Goal: Find specific page/section: Find specific page/section

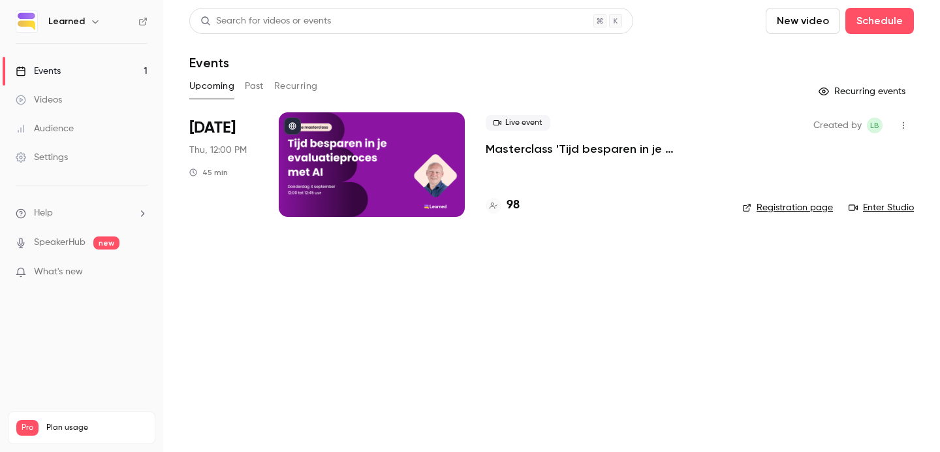
click at [377, 163] on div at bounding box center [372, 164] width 186 height 104
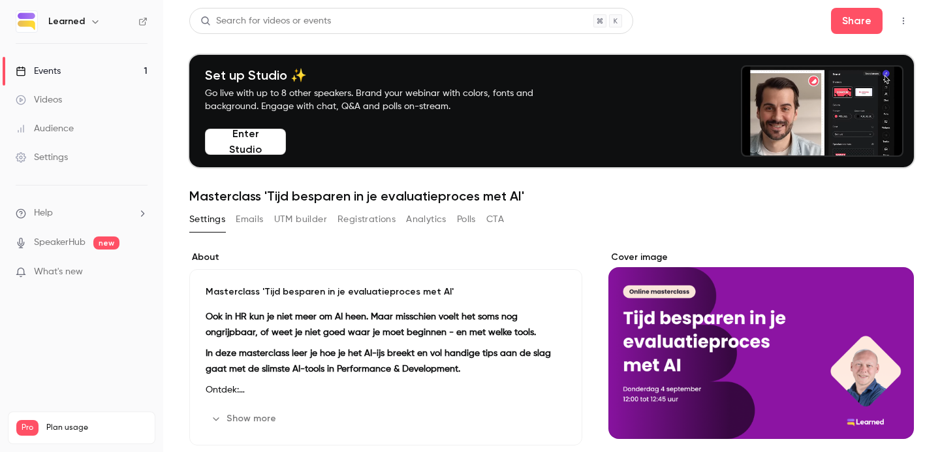
click at [363, 219] on button "Registrations" at bounding box center [366, 219] width 58 height 21
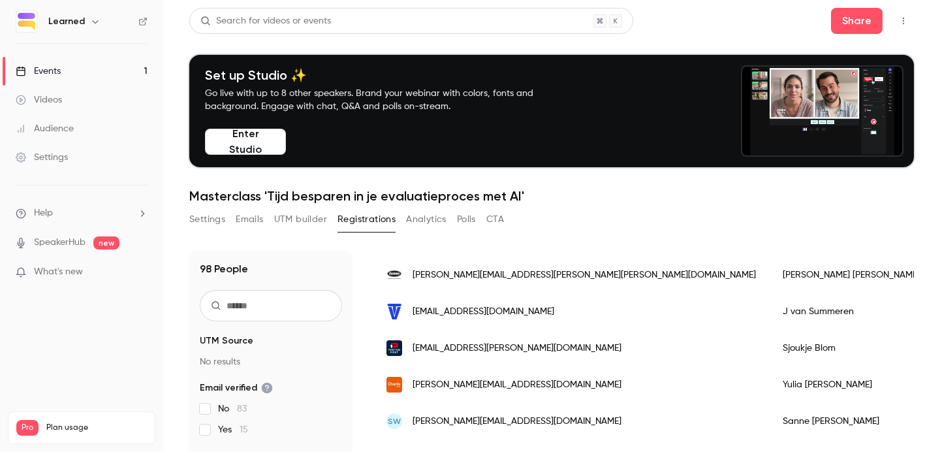
scroll to position [157, 0]
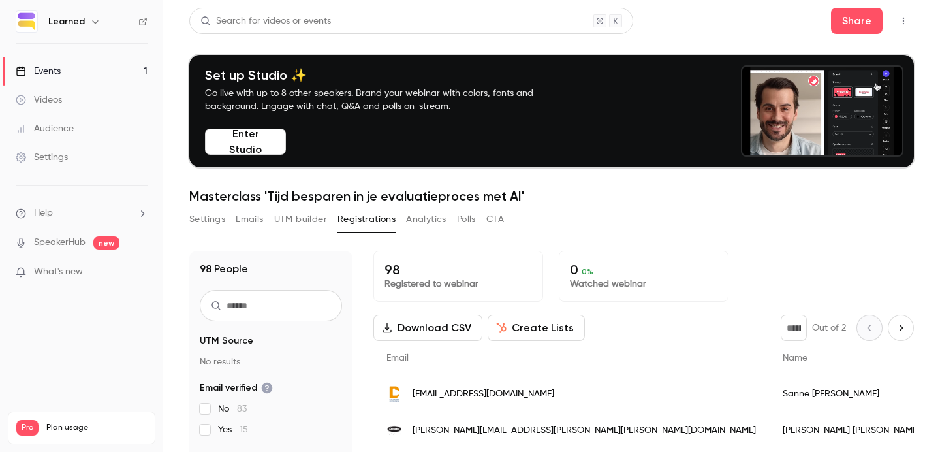
click at [91, 435] on div "Videos 0 / 90 Monthly registrants 67 / 100" at bounding box center [81, 458] width 131 height 47
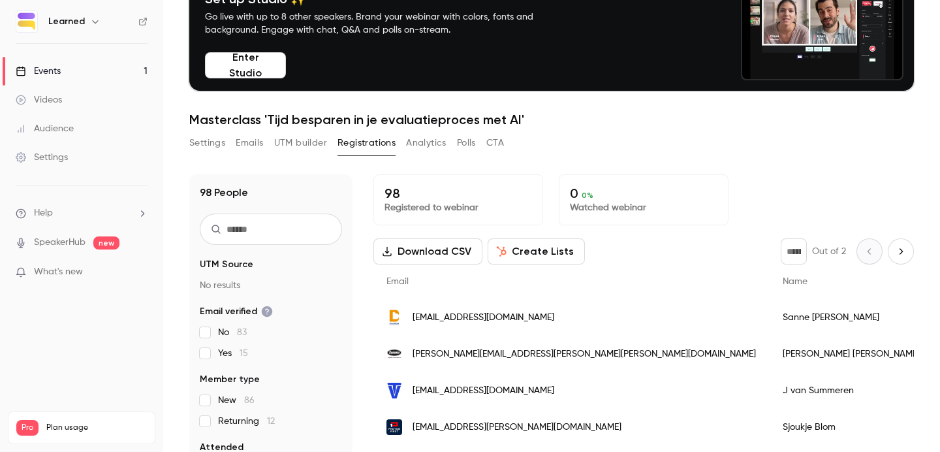
scroll to position [128, 0]
